Goal: Task Accomplishment & Management: Manage account settings

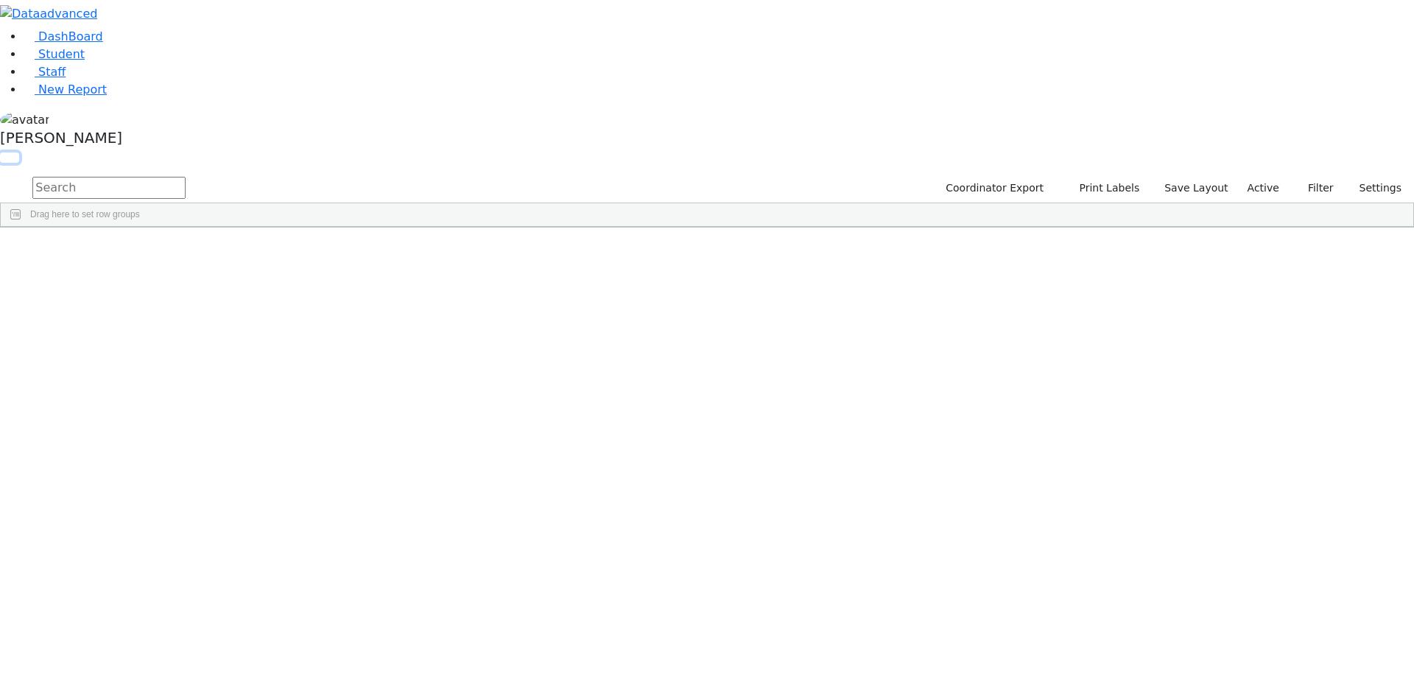
click at [19, 152] on button "button" at bounding box center [9, 157] width 19 height 10
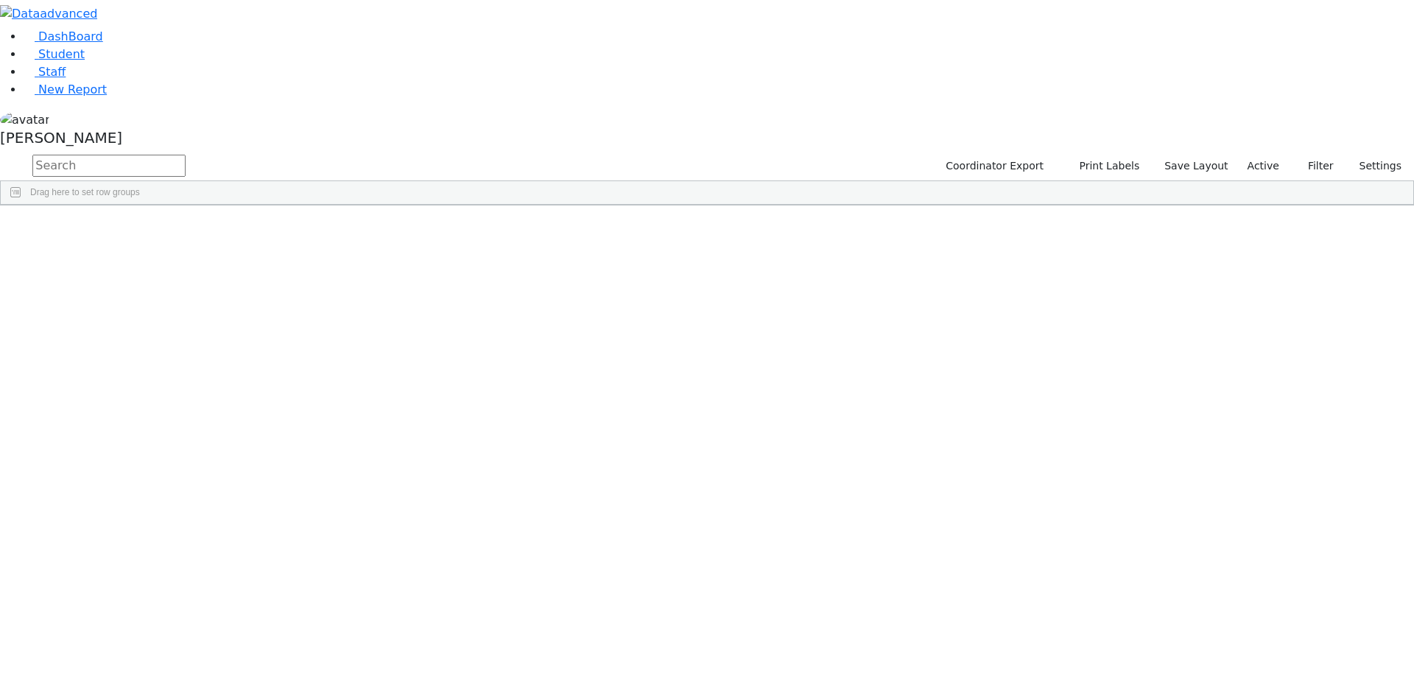
click at [1200, 214] on span at bounding box center [1194, 217] width 12 height 12
click at [1118, 213] on span "filter" at bounding box center [1113, 219] width 12 height 12
click at [1082, 304] on input "checkbox" at bounding box center [1076, 303] width 12 height 12
click at [1082, 350] on input "checkbox" at bounding box center [1076, 353] width 12 height 12
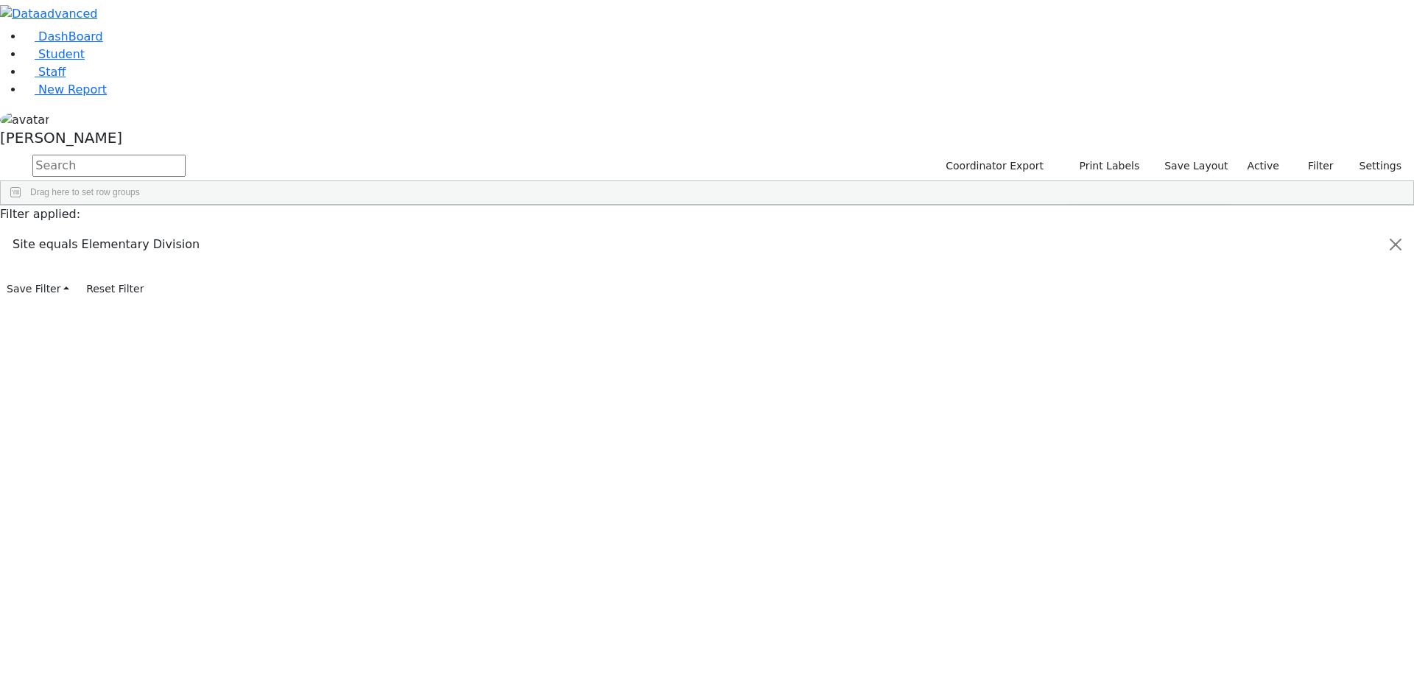
scroll to position [147, 0]
click at [1082, 350] on input "checkbox" at bounding box center [1076, 350] width 12 height 12
click at [1082, 363] on input "checkbox" at bounding box center [1076, 368] width 12 height 12
click at [1082, 385] on input "checkbox" at bounding box center [1076, 385] width 12 height 12
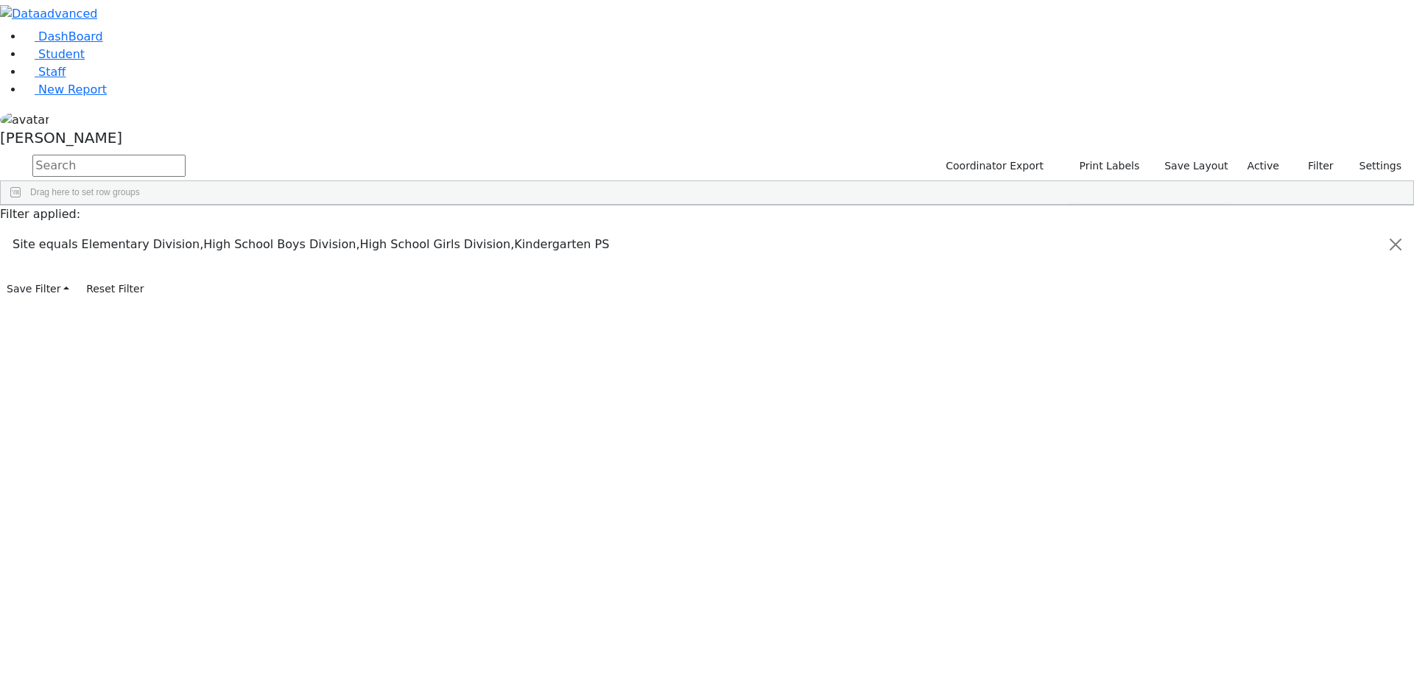
click at [1082, 339] on input "checkbox" at bounding box center [1076, 344] width 12 height 12
drag, startPoint x: 1145, startPoint y: 55, endPoint x: 1214, endPoint y: 14, distance: 80.2
click at [0, 0] on div "Students 186 A 24 K 24 W 24 A 24 K 24 W 24 A" at bounding box center [0, 0] width 0 height 0
click at [141, 152] on div "[PERSON_NAME]" at bounding box center [707, 132] width 1414 height 42
click at [197, 117] on link "Sign Out" at bounding box center [208, 106] width 116 height 24
